Goal: Task Accomplishment & Management: Use online tool/utility

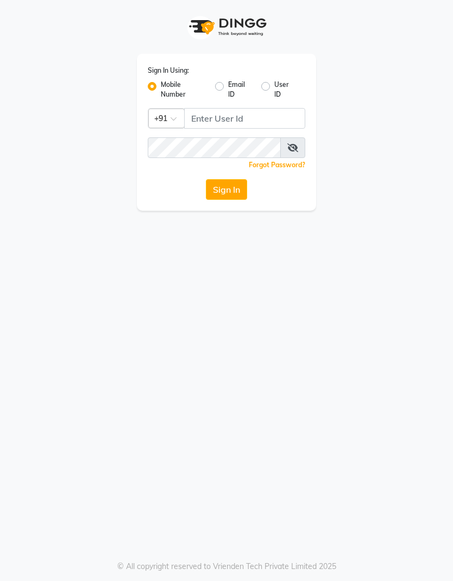
click at [222, 123] on input "Username" at bounding box center [244, 118] width 121 height 21
type input "7977013928"
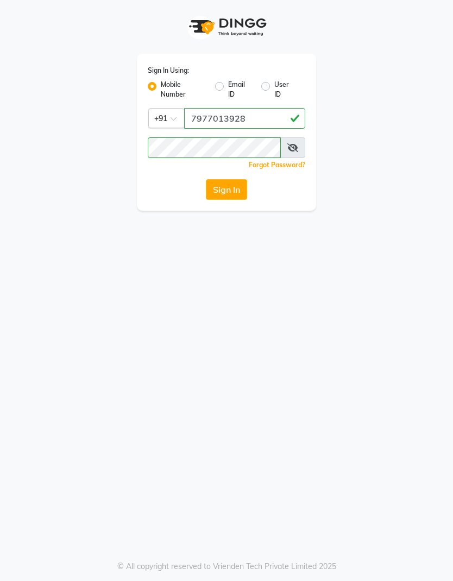
click at [243, 186] on button "Sign In" at bounding box center [226, 189] width 41 height 21
click at [230, 199] on button "Sign In" at bounding box center [226, 189] width 41 height 21
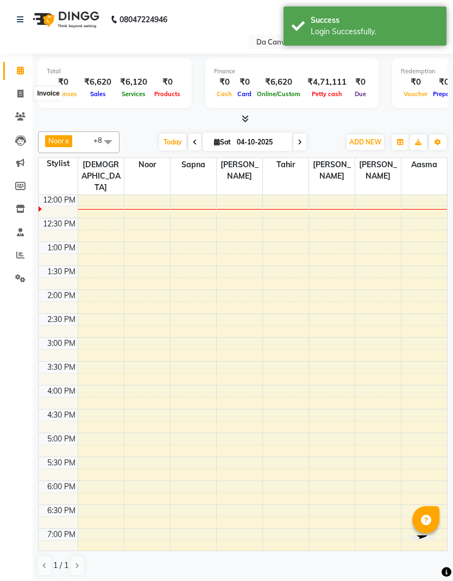
click at [22, 90] on icon at bounding box center [20, 94] width 6 height 8
select select "7260"
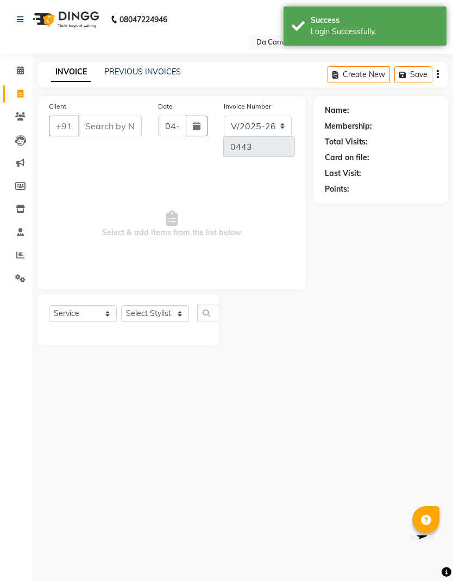
select select "membership"
click at [22, 115] on icon at bounding box center [20, 116] width 10 height 8
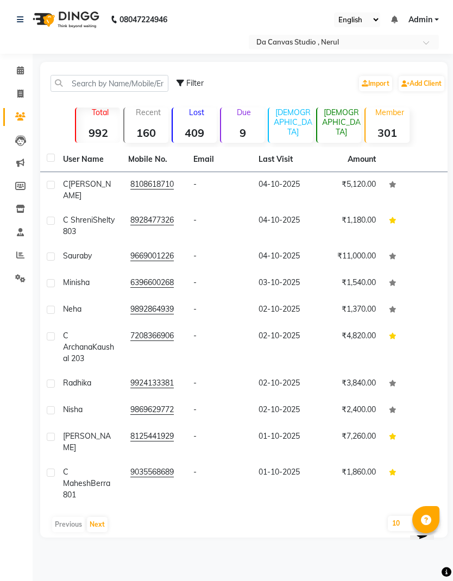
click at [216, 541] on div "08047224946 Select Location × Da Canvas Studio , Nerul English ENGLISH Español …" at bounding box center [226, 290] width 453 height 581
